Goal: Communication & Community: Share content

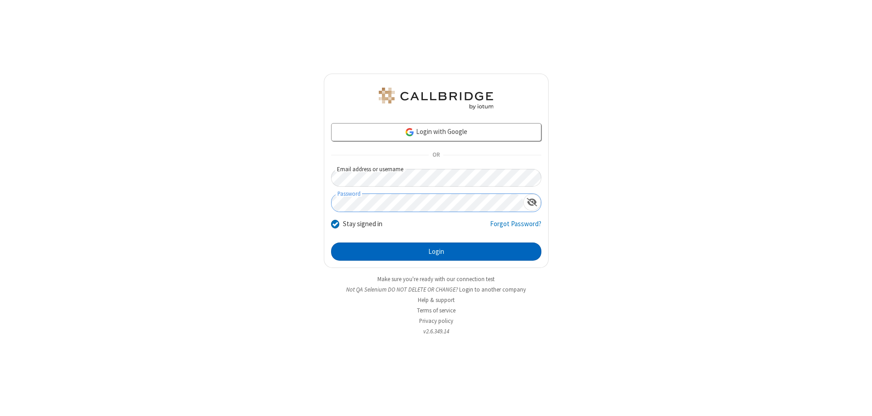
click at [436, 252] on button "Login" at bounding box center [436, 251] width 210 height 18
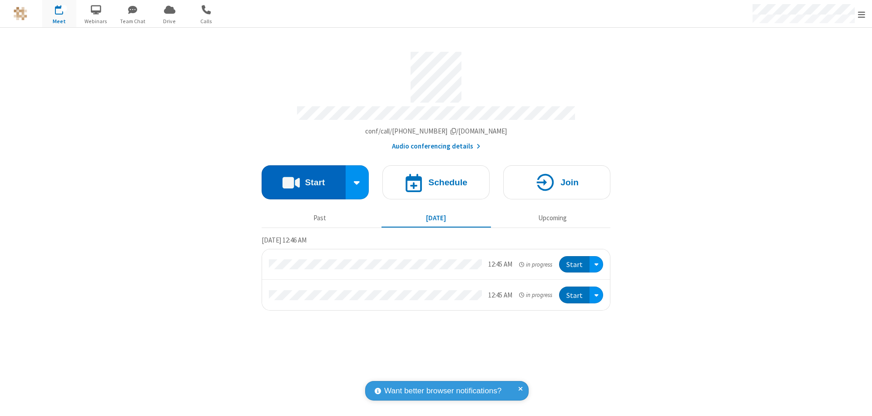
click at [303, 178] on button "Start" at bounding box center [303, 182] width 84 height 34
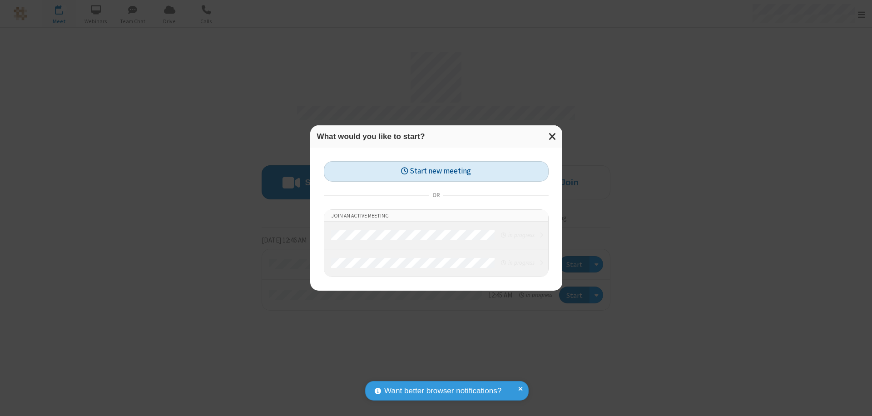
click at [436, 171] on button "Start new meeting" at bounding box center [436, 171] width 225 height 20
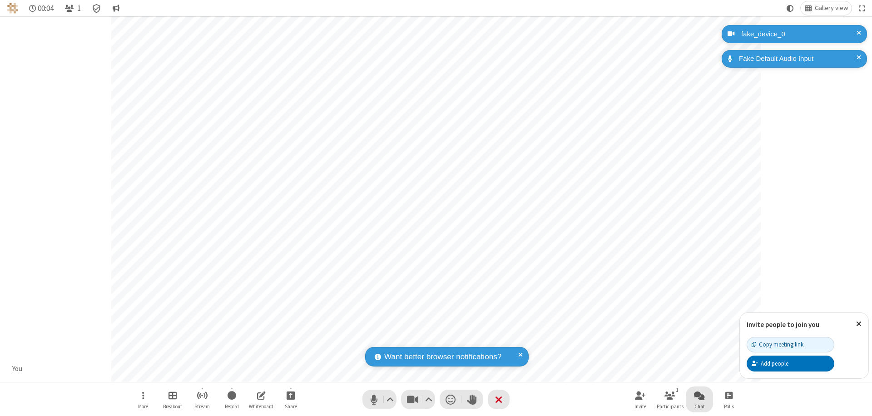
click at [699, 395] on span "Open chat" at bounding box center [699, 395] width 11 height 11
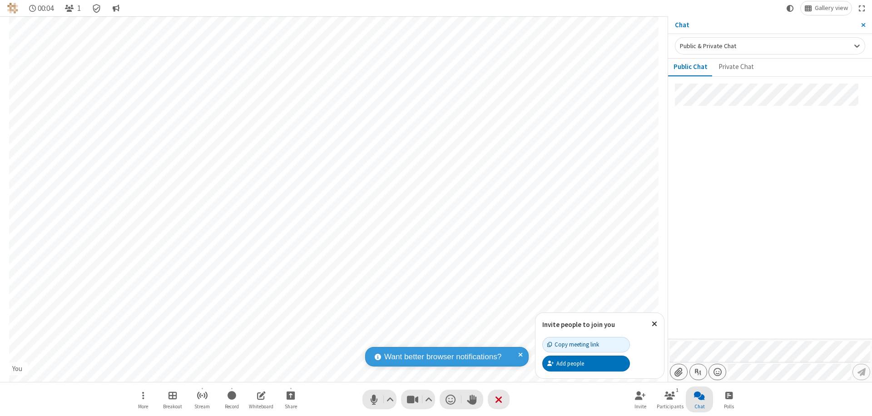
type input "C:\fakepath\doc_test.docx"
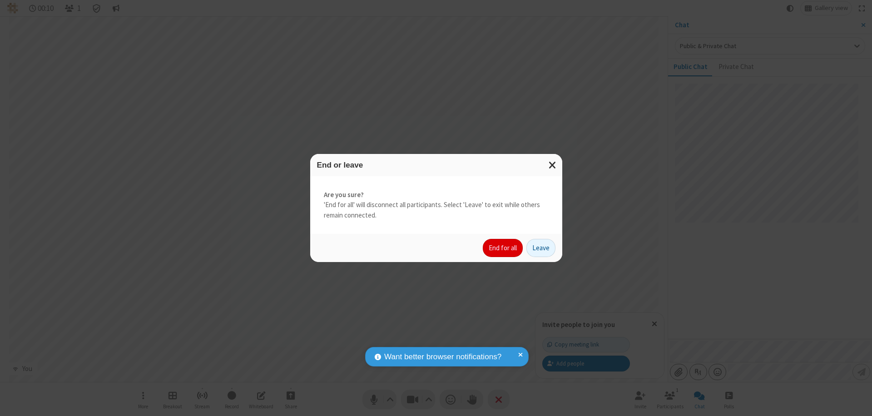
click at [503, 248] on button "End for all" at bounding box center [503, 248] width 40 height 18
